Goal: Task Accomplishment & Management: Manage account settings

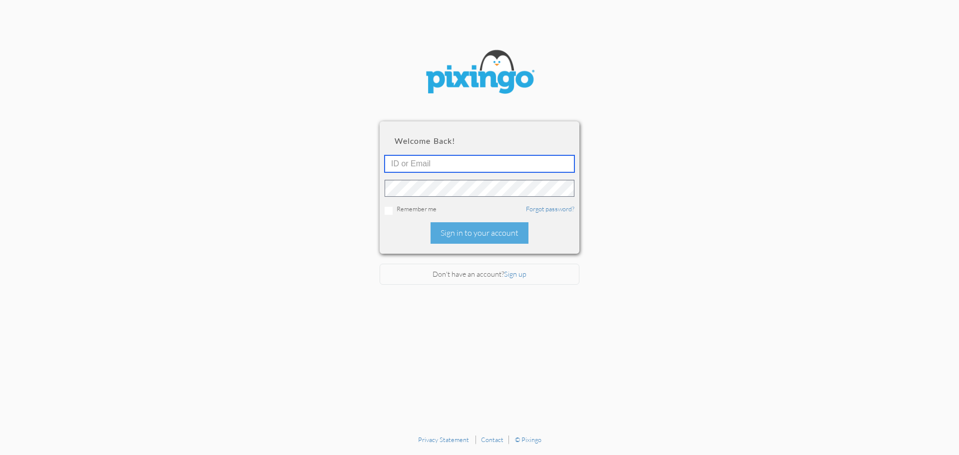
type input "1995"
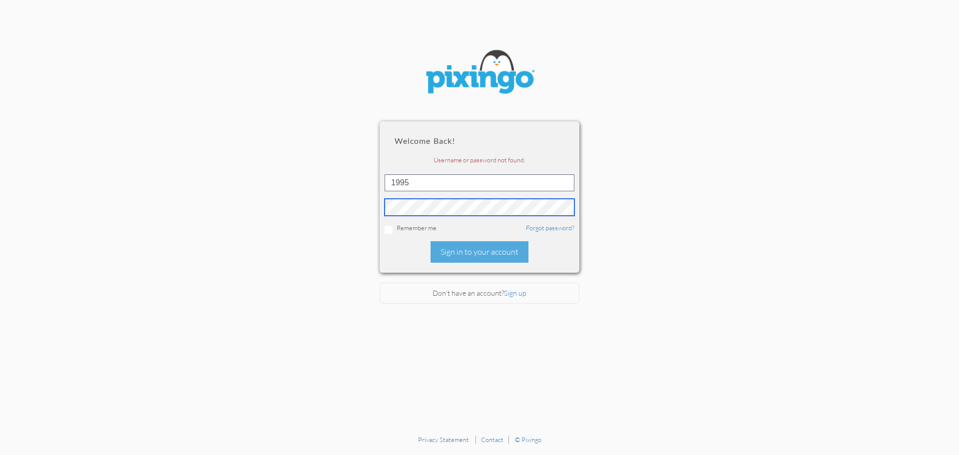
click at [361, 199] on section "Welcome back! Username or password not found. 1995 Remember me Forgot password?…" at bounding box center [479, 215] width 959 height 430
click at [606, 236] on section "Welcome back! Username or password not found. 1995 Remember me Forgot password?…" at bounding box center [479, 215] width 959 height 430
click at [543, 230] on link "Forgot password?" at bounding box center [550, 228] width 48 height 8
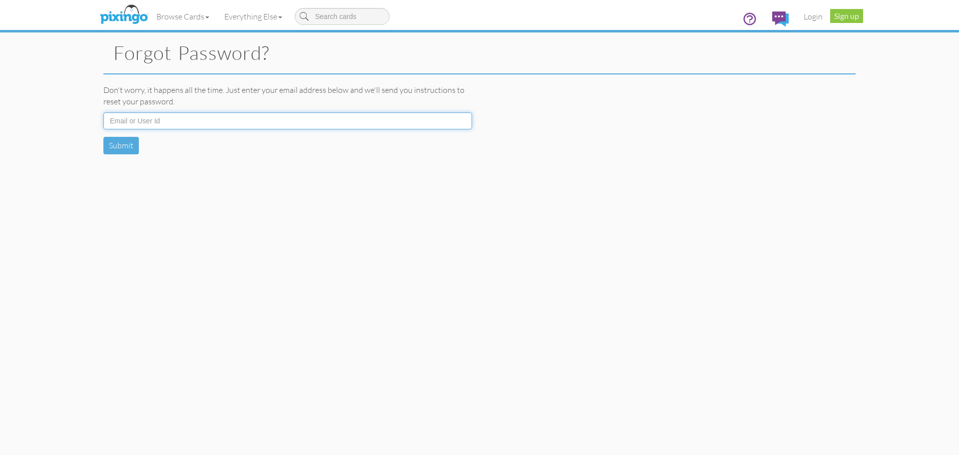
click at [417, 117] on input at bounding box center [287, 120] width 369 height 17
click at [209, 120] on input at bounding box center [287, 120] width 369 height 17
click at [112, 143] on button "Submit" at bounding box center [120, 145] width 35 height 17
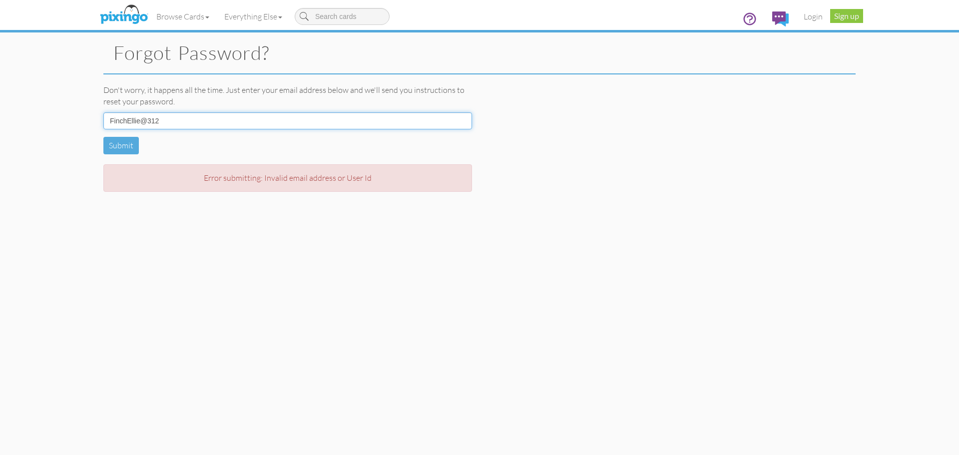
drag, startPoint x: 164, startPoint y: 117, endPoint x: 103, endPoint y: 123, distance: 61.2
click at [103, 123] on div "Don't worry, it happens all the time. Just enter your email address below and w…" at bounding box center [288, 142] width 384 height 117
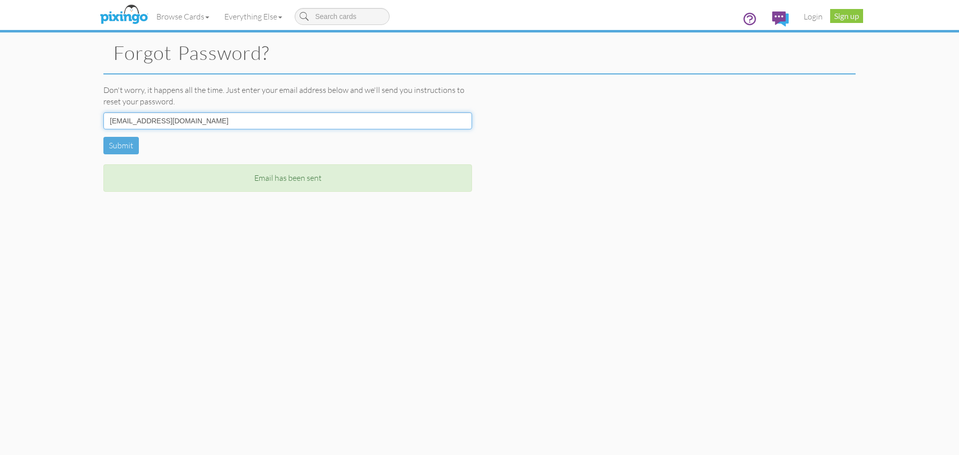
type input "[EMAIL_ADDRESS][DOMAIN_NAME]"
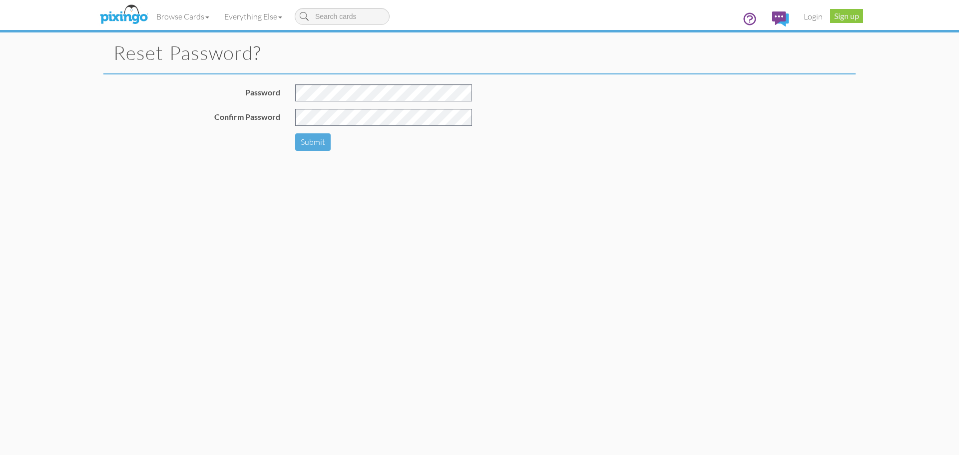
type input "1995"
click at [293, 95] on div at bounding box center [384, 96] width 192 height 24
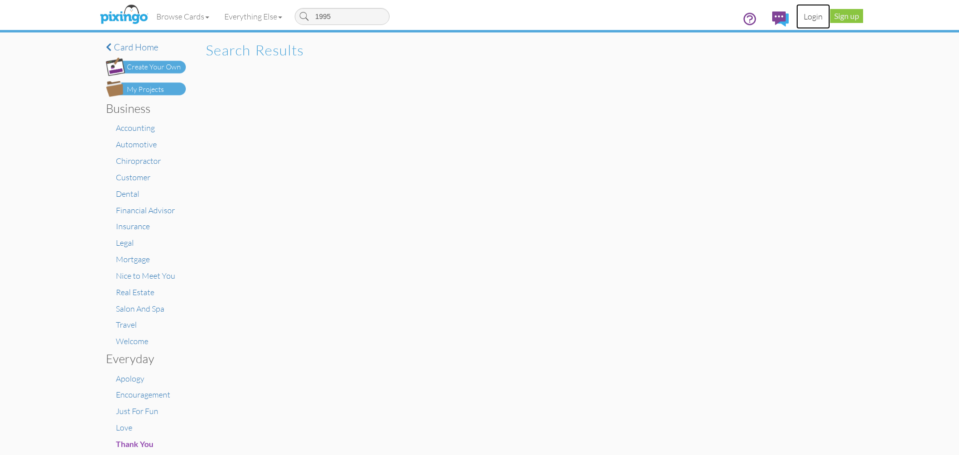
click at [813, 19] on link "Login" at bounding box center [813, 16] width 34 height 25
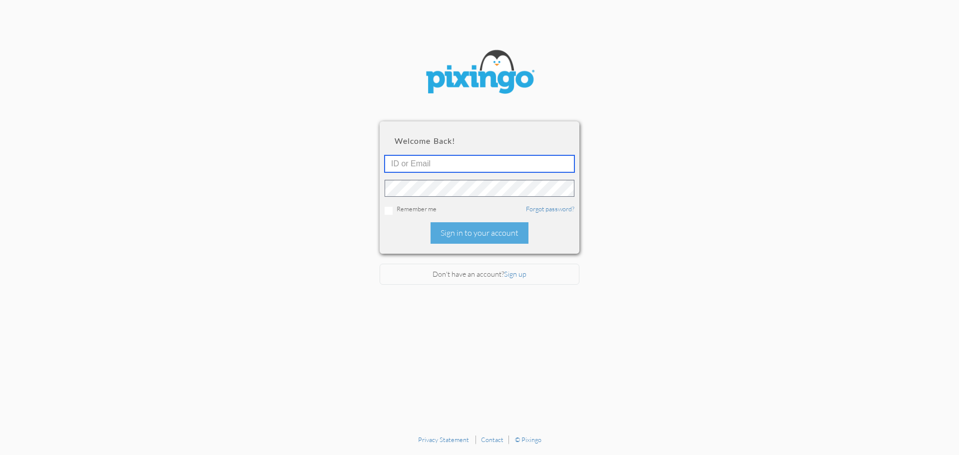
type input "1995"
click at [378, 189] on section "Welcome back! 1995 Remember me Forgot password? Sign in to your account Don't h…" at bounding box center [479, 215] width 959 height 430
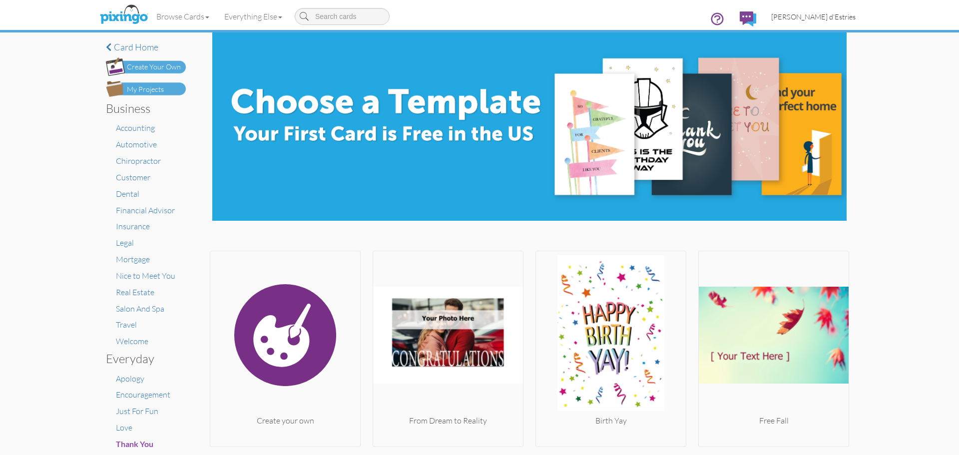
click at [820, 20] on span "Charlie d'Estries" at bounding box center [813, 16] width 84 height 8
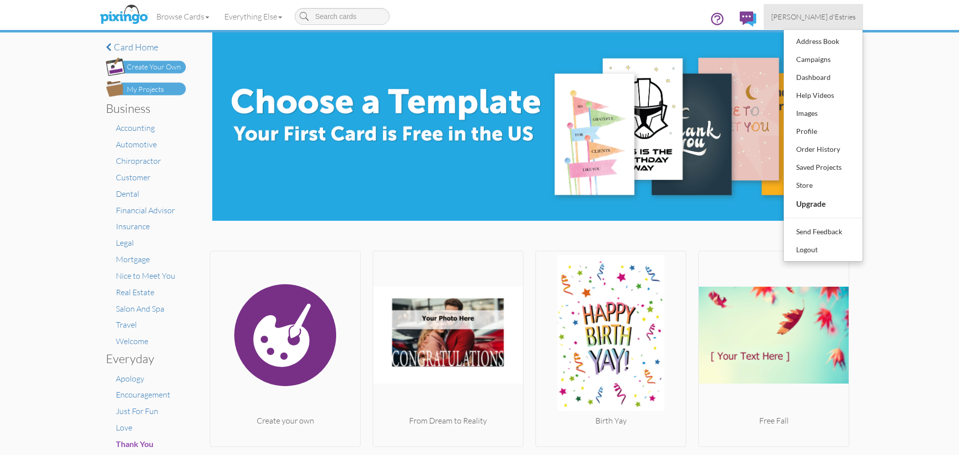
click at [533, 2] on div "Browse Cards Business Accounting Automotive Chiropractor Customer Dental Financ…" at bounding box center [479, 19] width 752 height 39
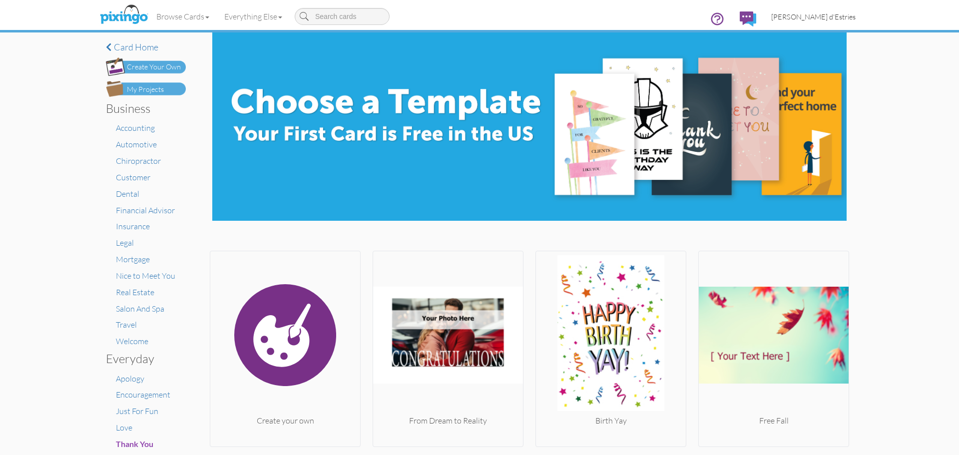
click at [827, 9] on link "Charlie d'Estries" at bounding box center [813, 16] width 99 height 25
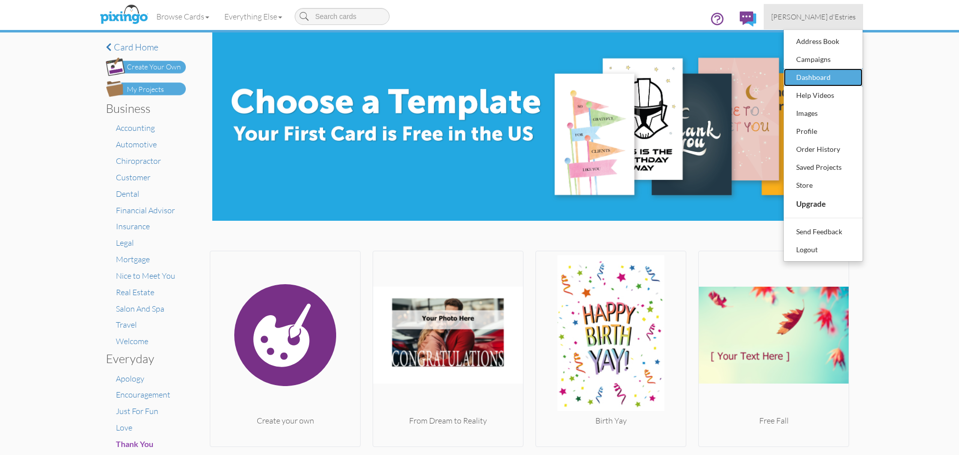
click at [804, 72] on div "Dashboard" at bounding box center [823, 77] width 59 height 15
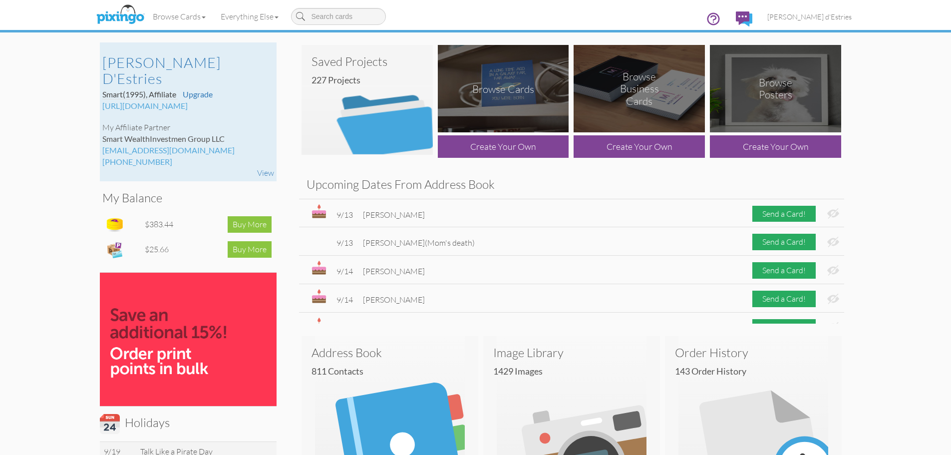
drag, startPoint x: 94, startPoint y: 128, endPoint x: 240, endPoint y: 122, distance: 145.4
click at [240, 122] on div "Charlie d'Estries Smart (1995) , Affiliate Upgrade https://pixingo.com/mailbox …" at bounding box center [188, 325] width 192 height 566
click at [160, 145] on div "jimgillhouse@gmail.com" at bounding box center [188, 150] width 172 height 11
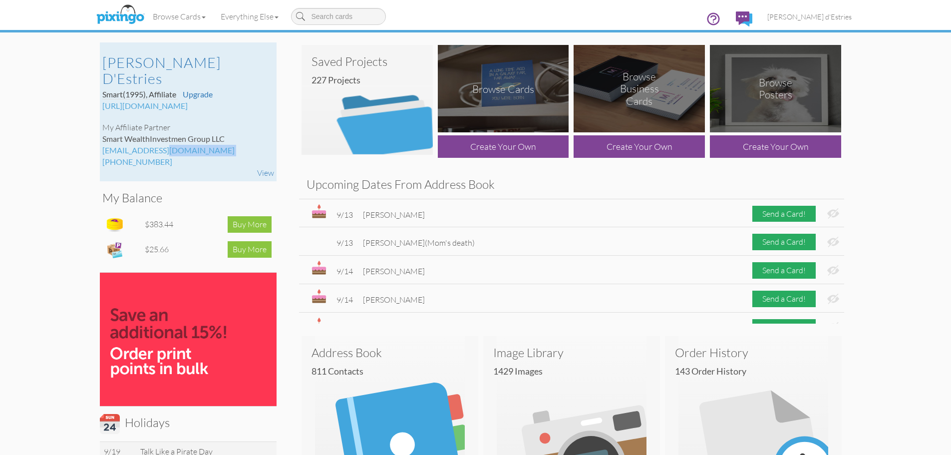
click at [160, 145] on div "jimgillhouse@gmail.com" at bounding box center [188, 150] width 172 height 11
